Goal: Task Accomplishment & Management: Manage account settings

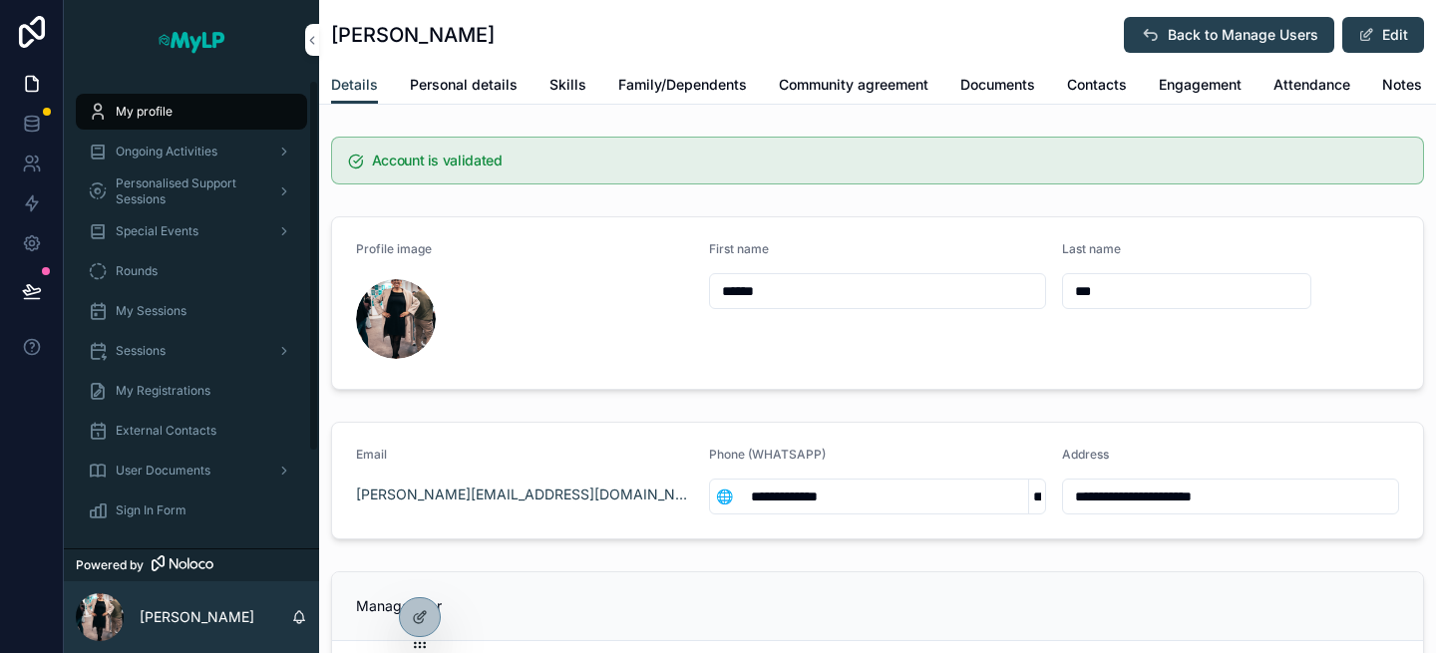
click at [135, 498] on div "Sign In Form" at bounding box center [191, 511] width 207 height 32
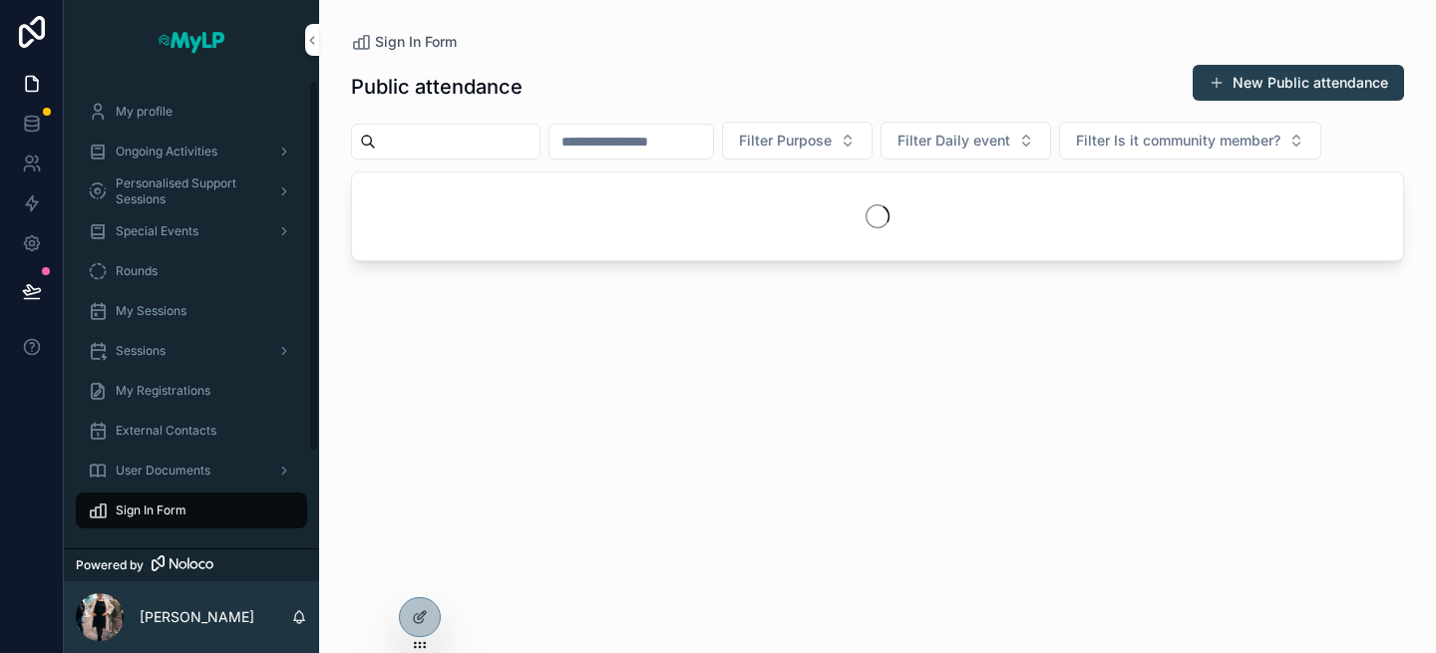
scroll to position [121, 0]
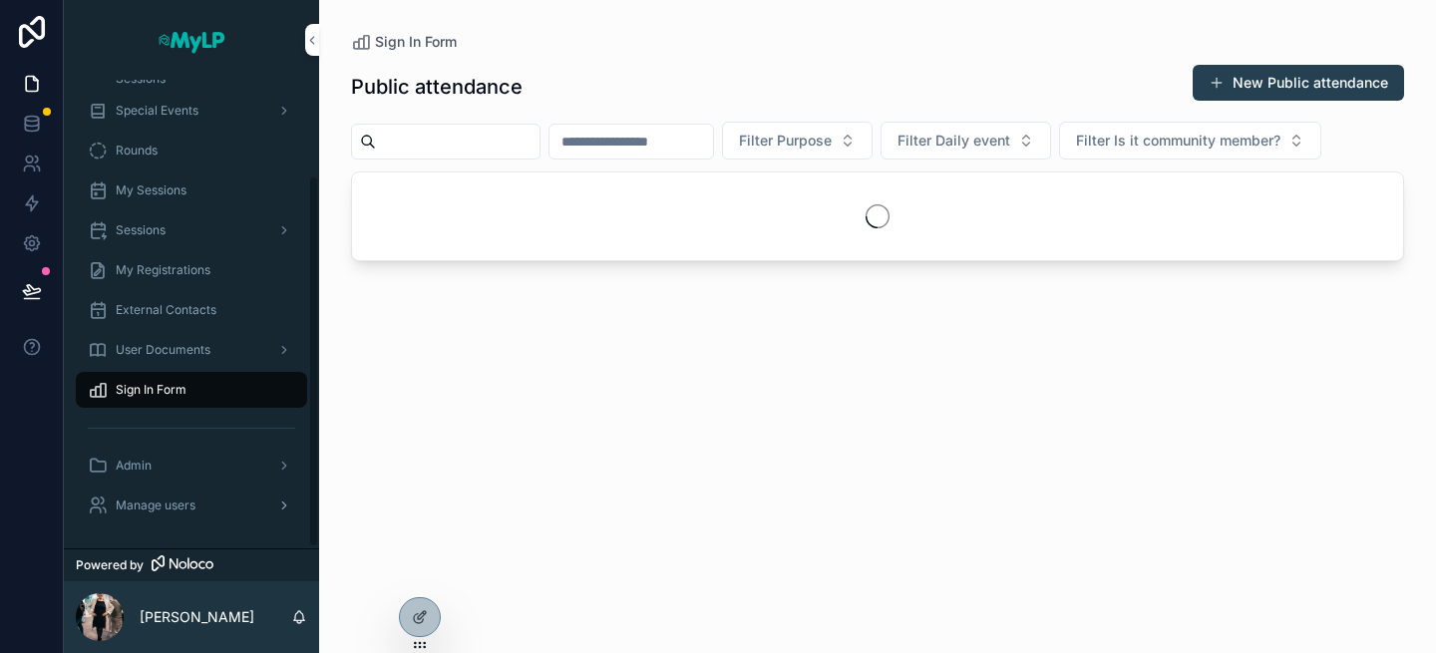
click at [145, 511] on span "Manage users" at bounding box center [156, 505] width 80 height 16
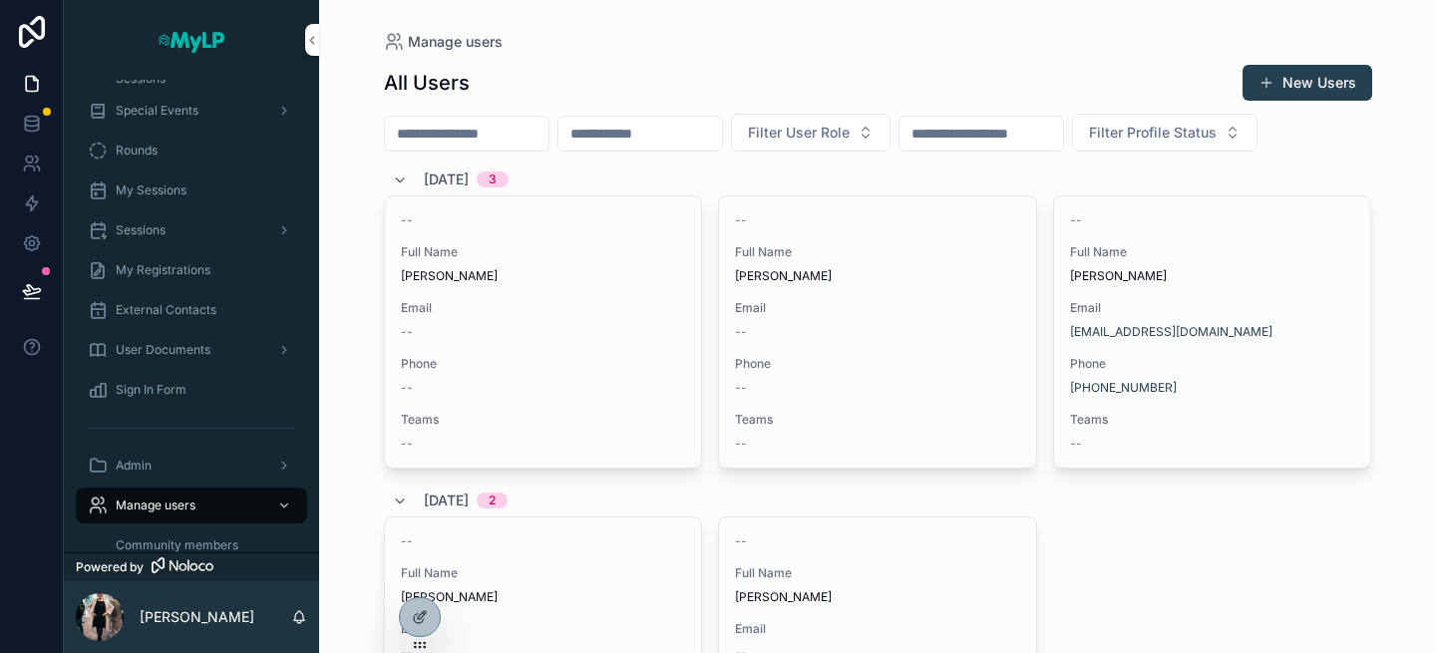
click at [484, 134] on input "scrollable content" at bounding box center [467, 134] width 164 height 28
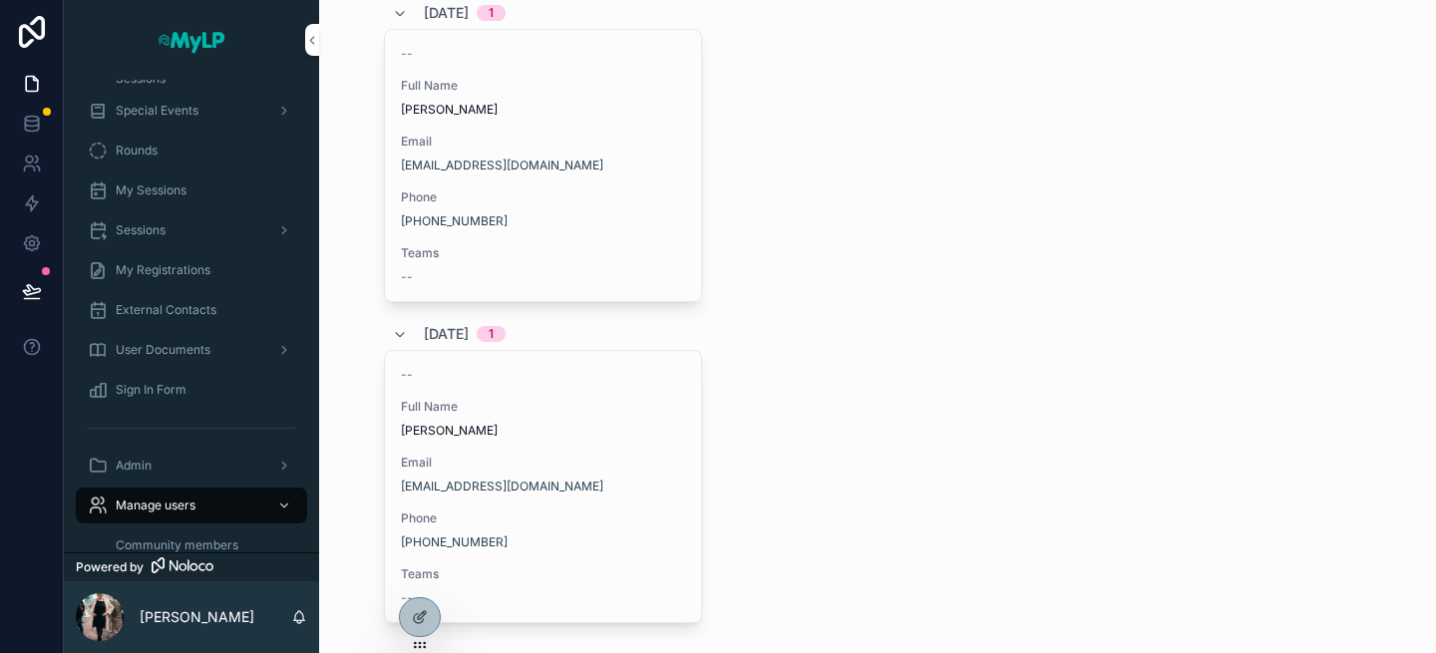
scroll to position [816, 0]
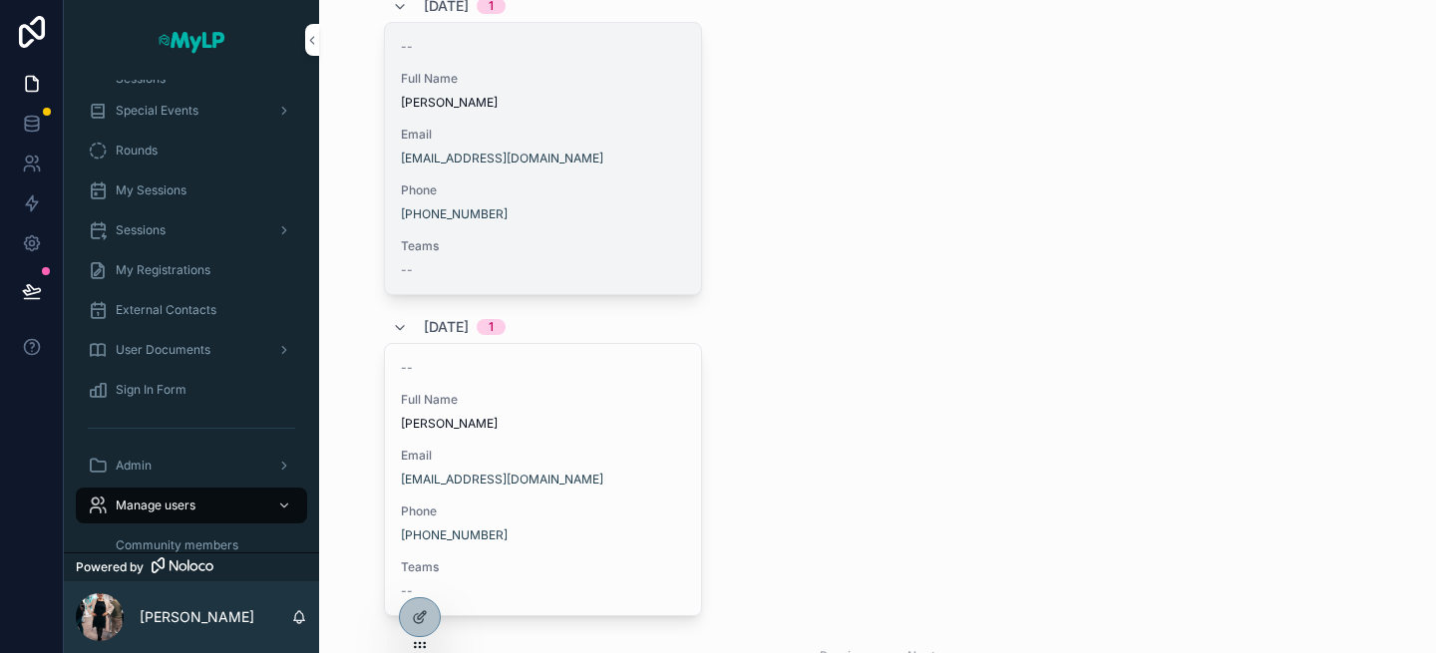
type input "****"
click at [675, 148] on div "Email [EMAIL_ADDRESS][DOMAIN_NAME]" at bounding box center [543, 147] width 285 height 40
